Goal: Check status: Check status

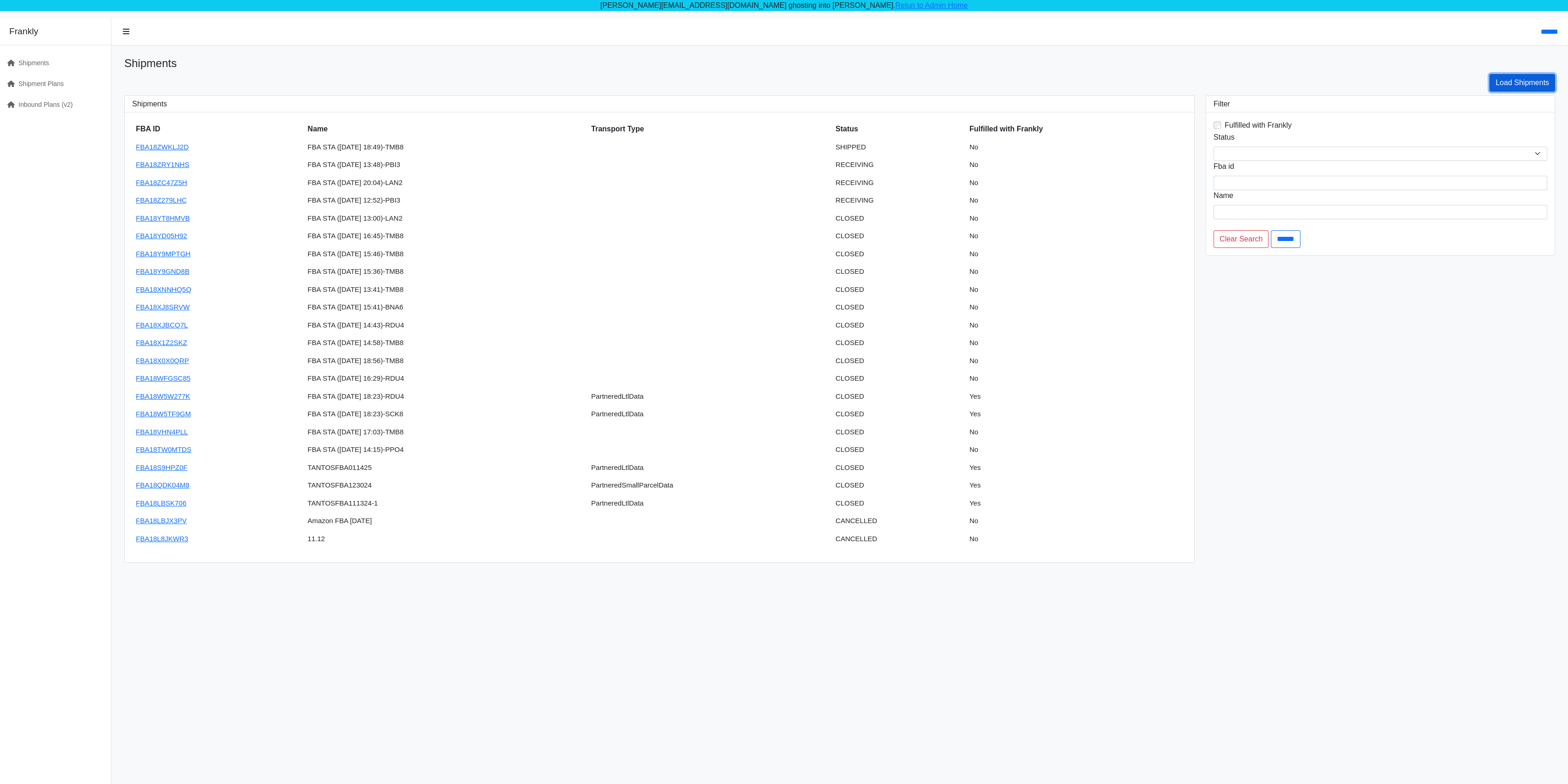
click at [1545, 80] on link "Load Shipments" at bounding box center [1522, 82] width 65 height 17
click at [32, 64] on link "Shipments" at bounding box center [52, 63] width 104 height 21
click at [29, 80] on link "Shipment Plans" at bounding box center [52, 84] width 104 height 21
